Goal: Task Accomplishment & Management: Use online tool/utility

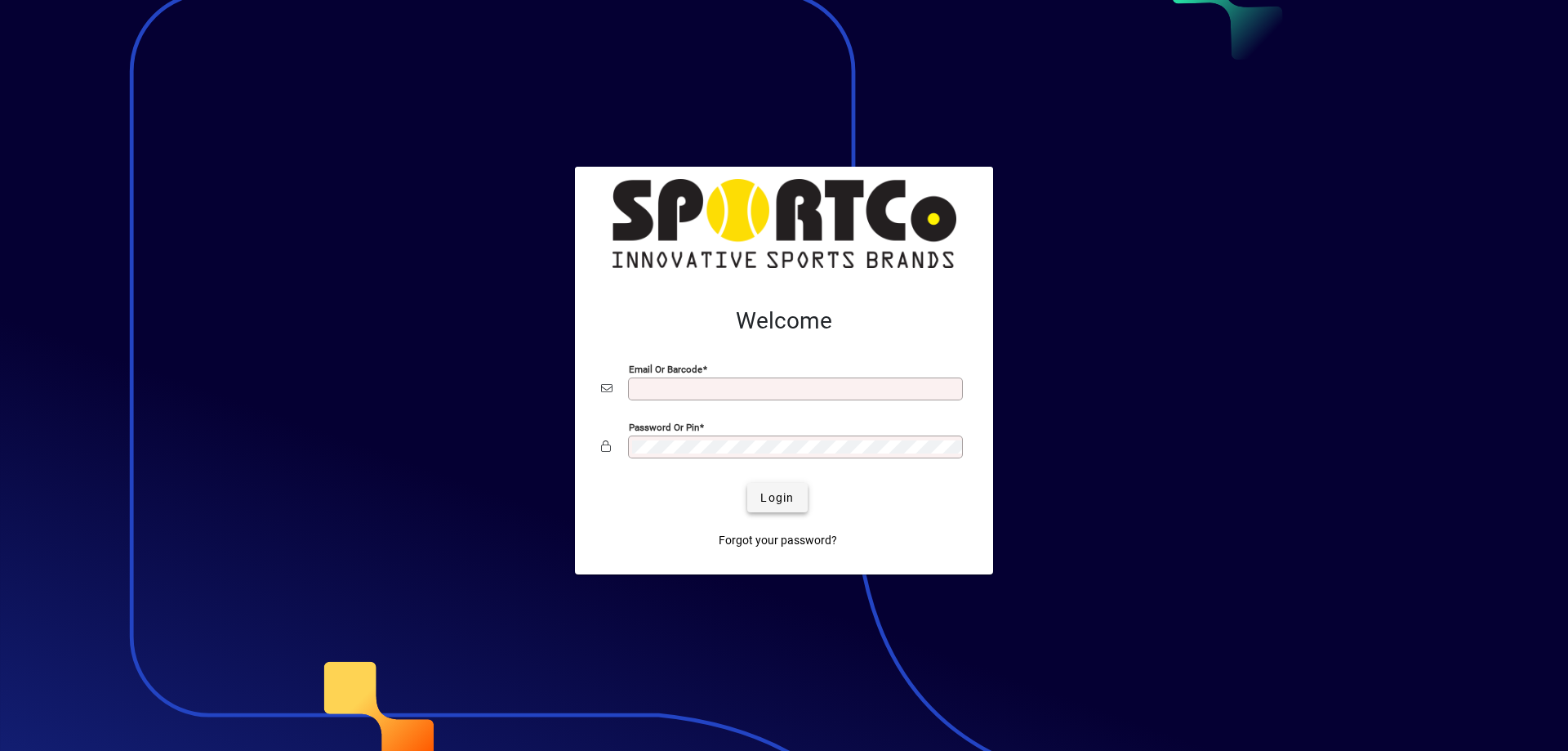
type input "**********"
click at [779, 487] on span "submit" at bounding box center [776, 498] width 60 height 39
